Goal: Find specific page/section: Find specific page/section

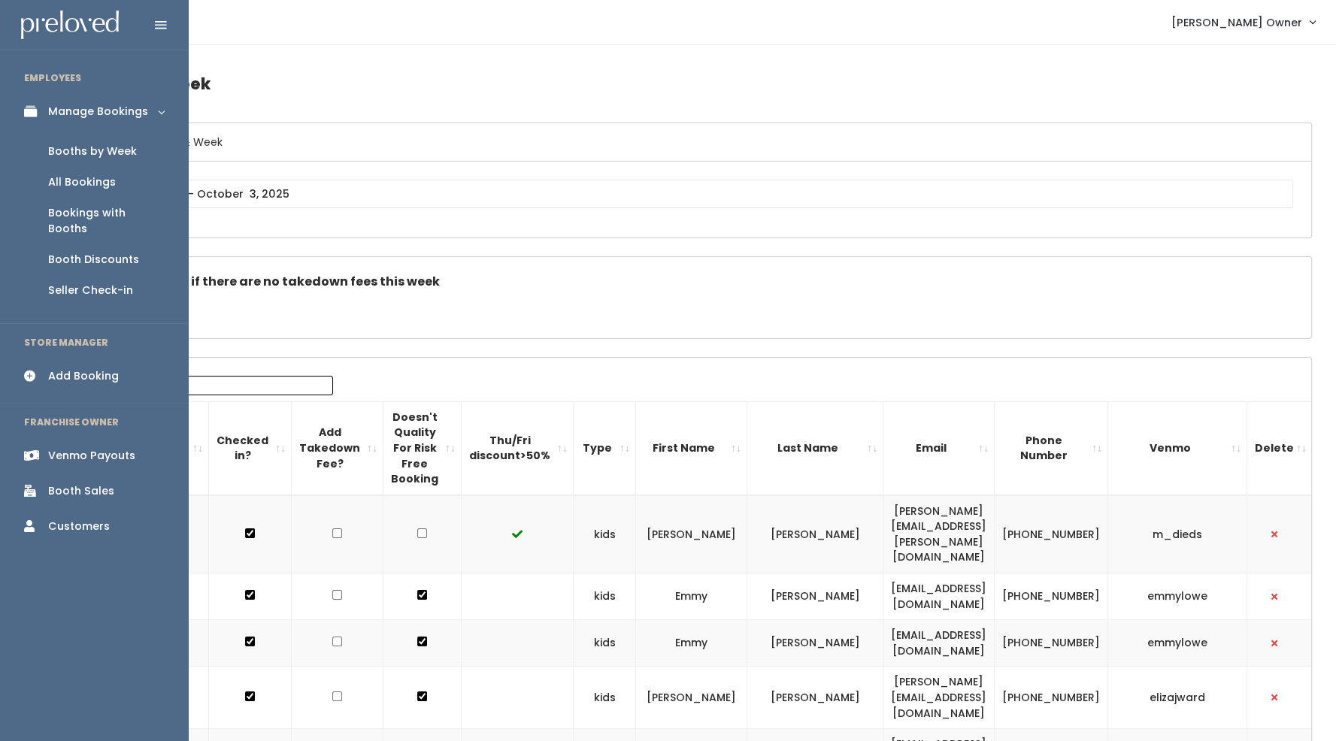
click at [64, 448] on div "Venmo Payouts" at bounding box center [91, 456] width 87 height 16
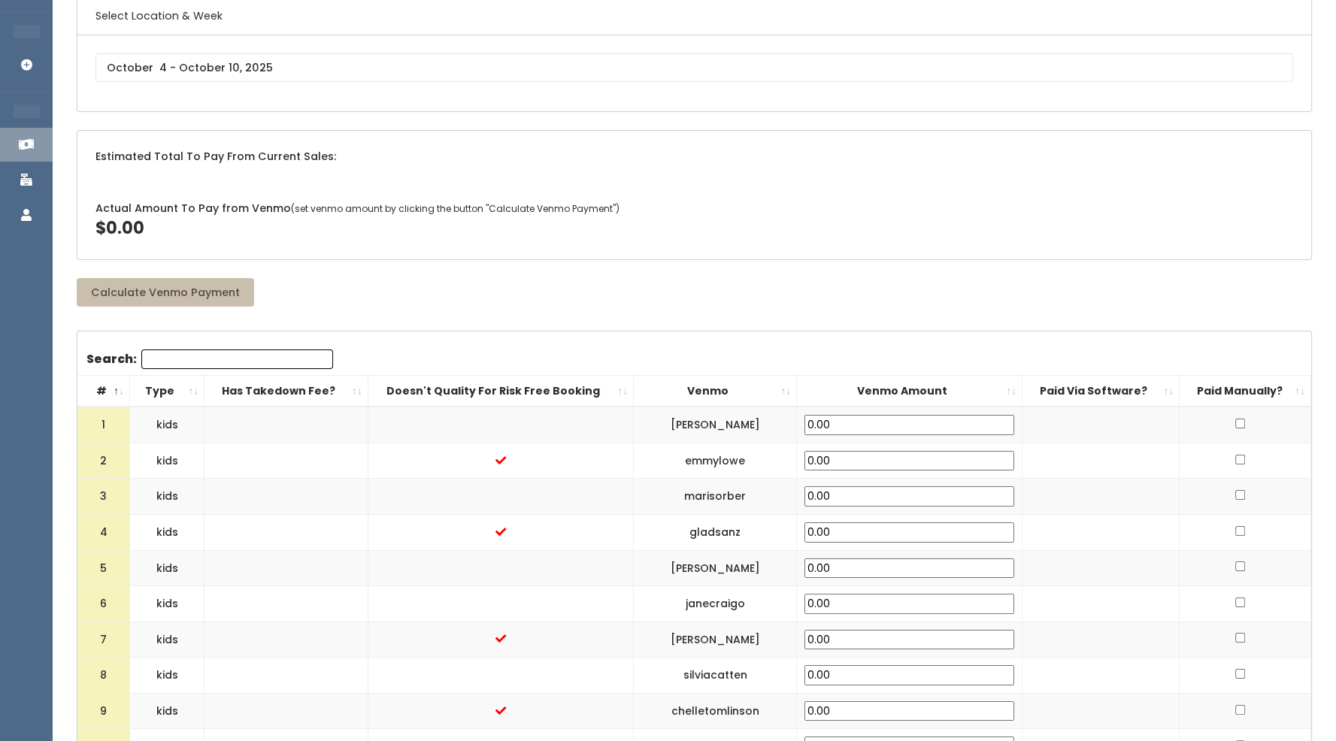
scroll to position [89, 0]
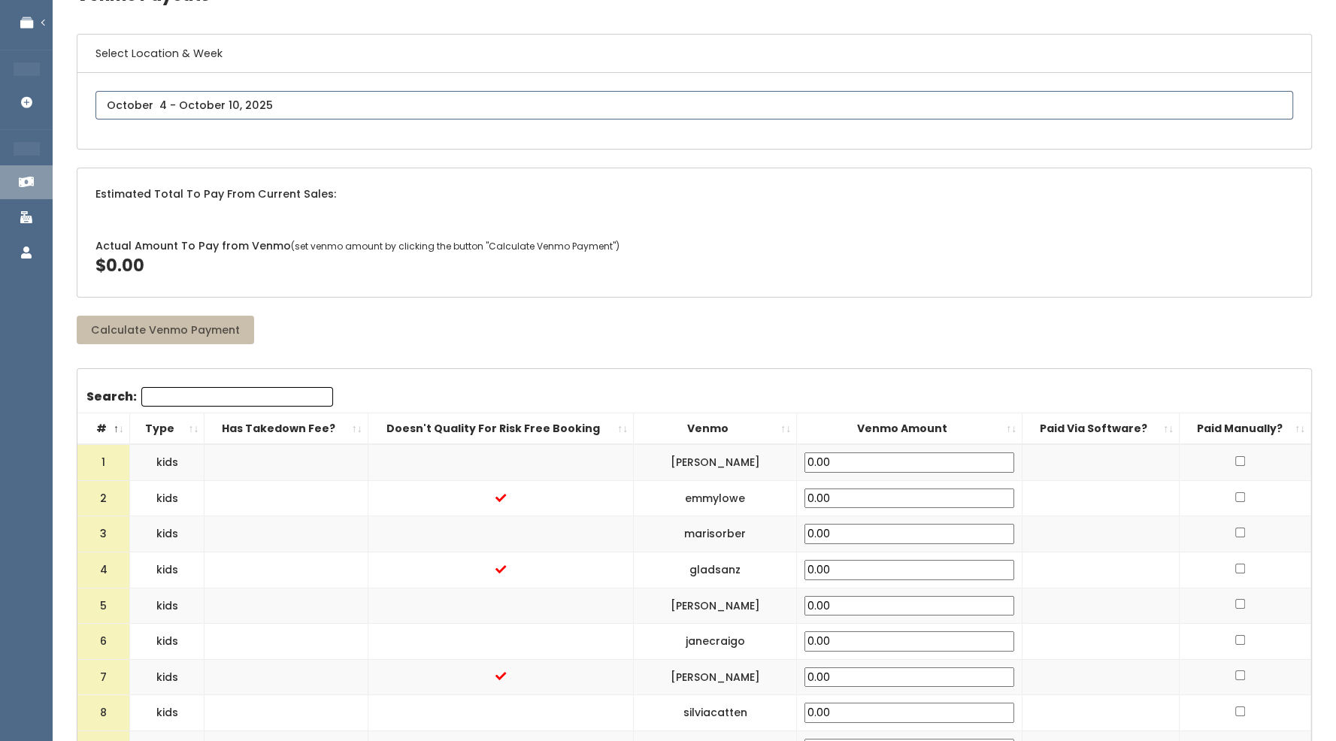
click at [166, 108] on input "text" at bounding box center [695, 105] width 1198 height 29
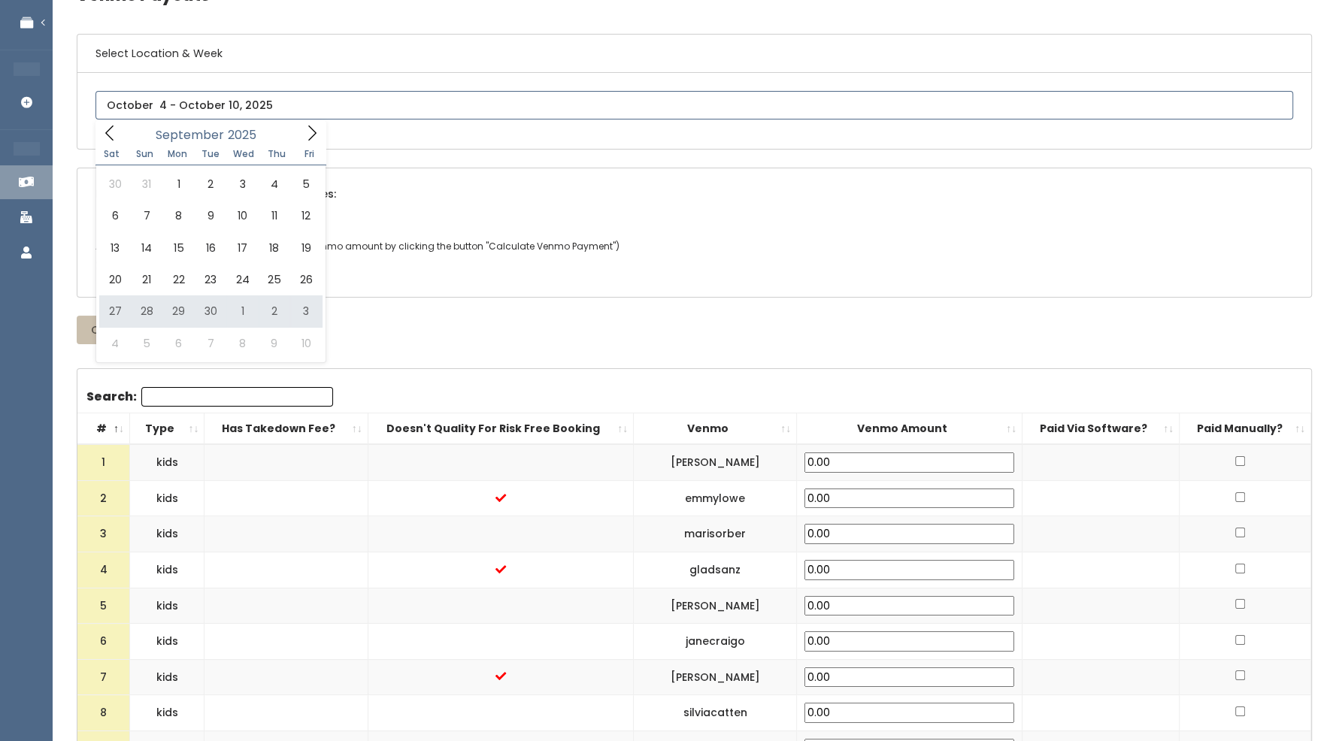
type input "September 27 to October 3"
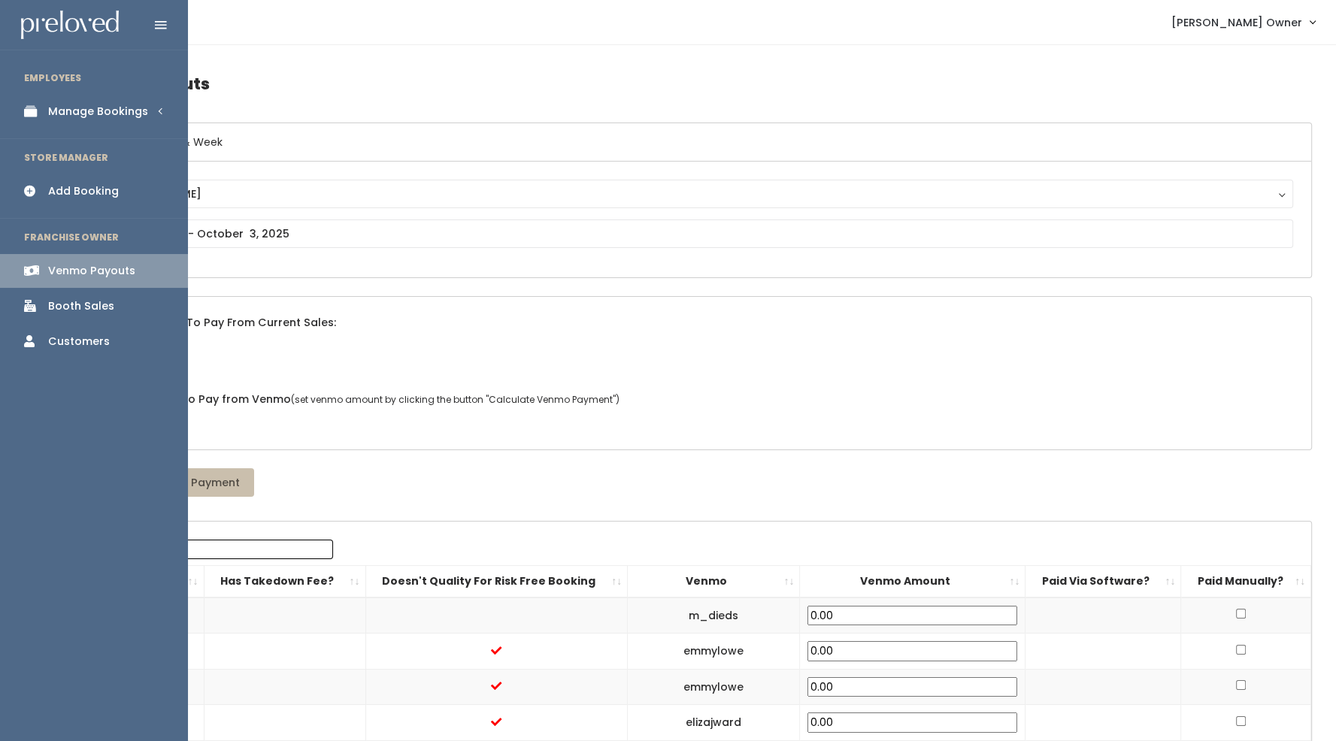
click at [68, 301] on div "Booth Sales" at bounding box center [81, 307] width 66 height 16
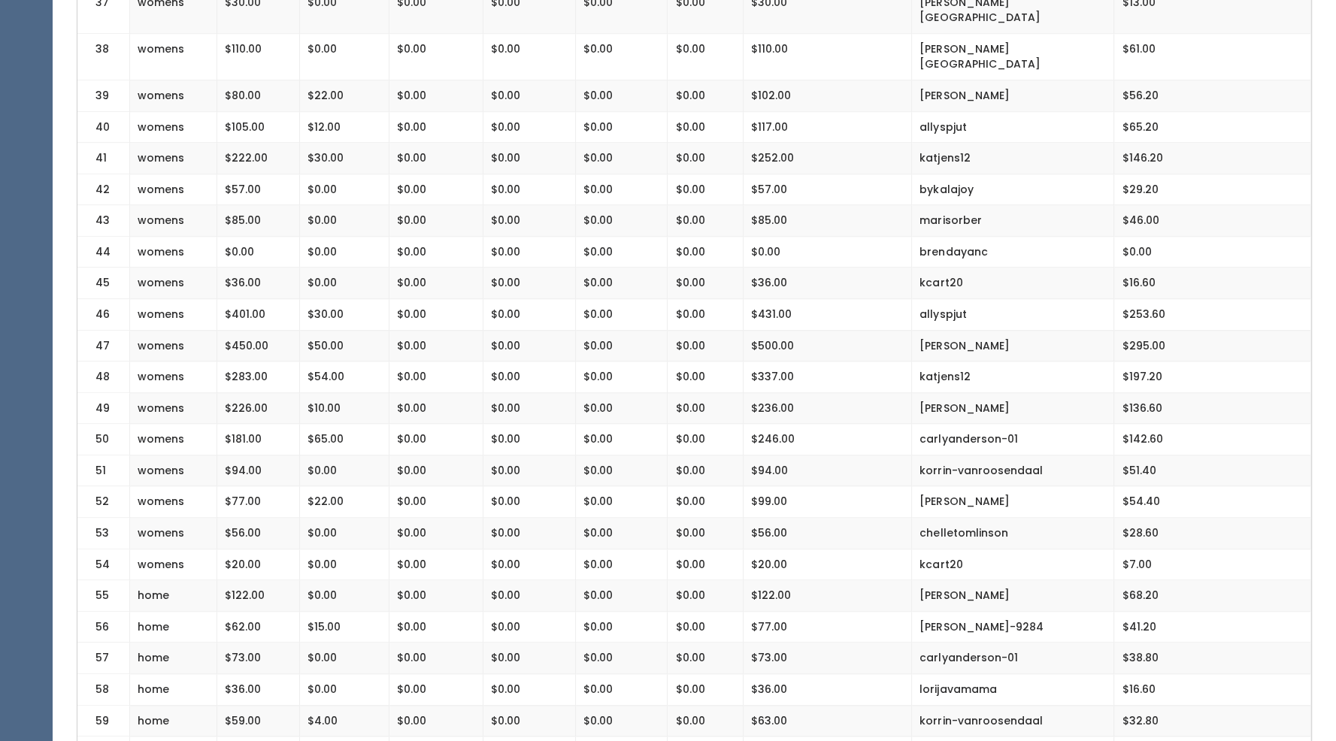
scroll to position [1511, 0]
